Goal: Task Accomplishment & Management: Manage account settings

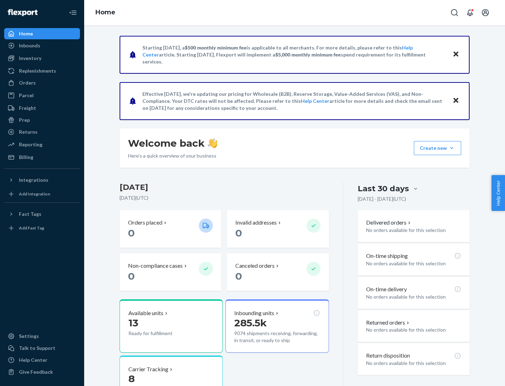
click at [452, 148] on button "Create new Create new inbound Create new order Create new product" at bounding box center [437, 148] width 47 height 14
click at [24, 120] on div "Prep" at bounding box center [24, 119] width 11 height 7
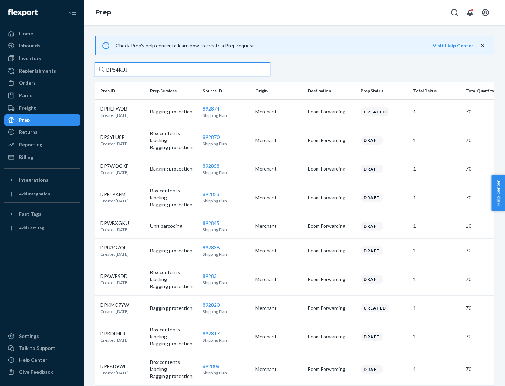
type input "DP54RUJL"
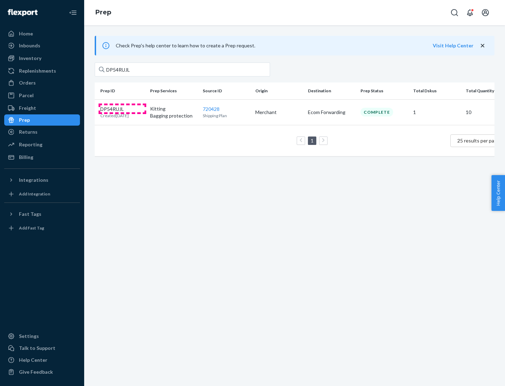
click at [122, 108] on p "DP54RUJL" at bounding box center [114, 109] width 28 height 7
